Goal: Communication & Community: Connect with others

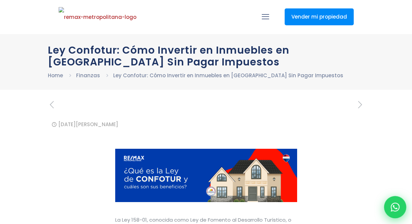
click at [397, 205] on icon at bounding box center [395, 206] width 9 height 9
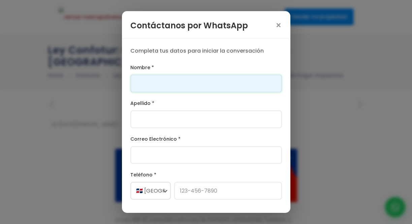
scroll to position [27, 0]
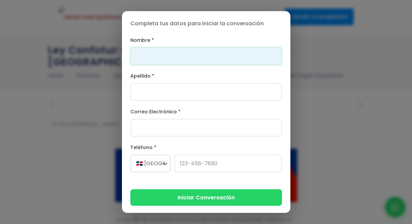
click at [199, 55] on input "Nombre *" at bounding box center [205, 56] width 151 height 18
type input "Franklin"
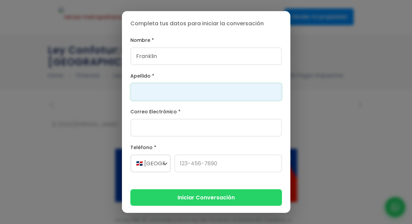
type input "[PERSON_NAME]"
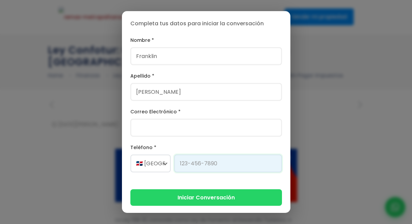
type input "[PHONE_NUMBER]"
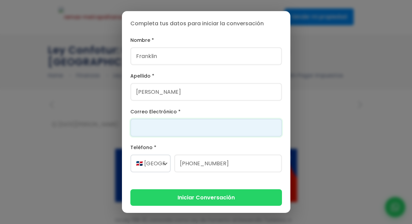
click at [181, 127] on input "Correo Electrónico *" at bounding box center [205, 127] width 151 height 18
click at [182, 128] on input "[PERSON_NAME].Marte04" at bounding box center [205, 127] width 151 height 18
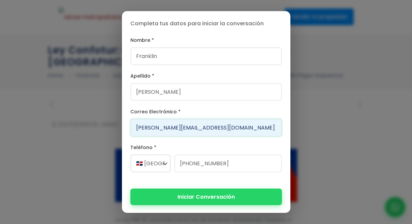
type input "[PERSON_NAME][EMAIL_ADDRESS][DOMAIN_NAME]"
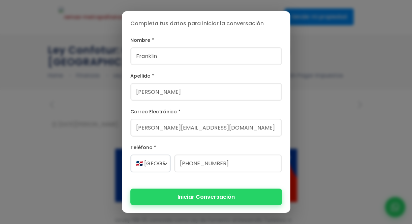
click at [205, 199] on button "Iniciar Conversación" at bounding box center [205, 196] width 151 height 16
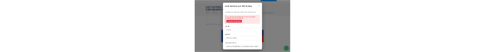
scroll to position [30, 0]
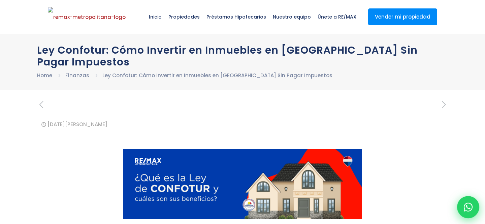
click at [467, 52] on icon at bounding box center [468, 206] width 9 height 9
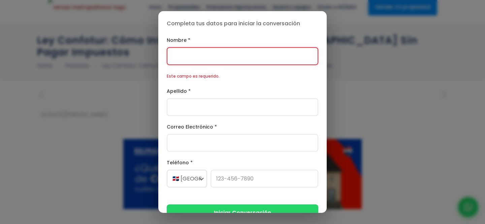
scroll to position [13, 0]
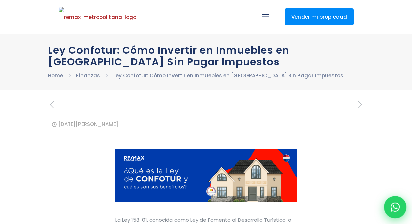
click at [393, 204] on icon at bounding box center [395, 206] width 9 height 9
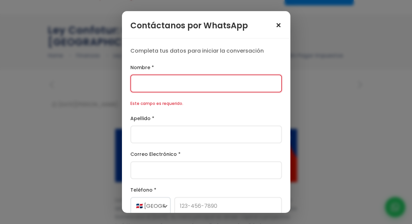
click at [278, 26] on span "×" at bounding box center [278, 25] width 7 height 9
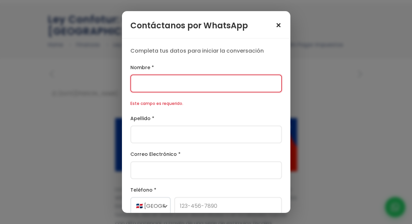
scroll to position [41, 0]
